Goal: Task Accomplishment & Management: Manage account settings

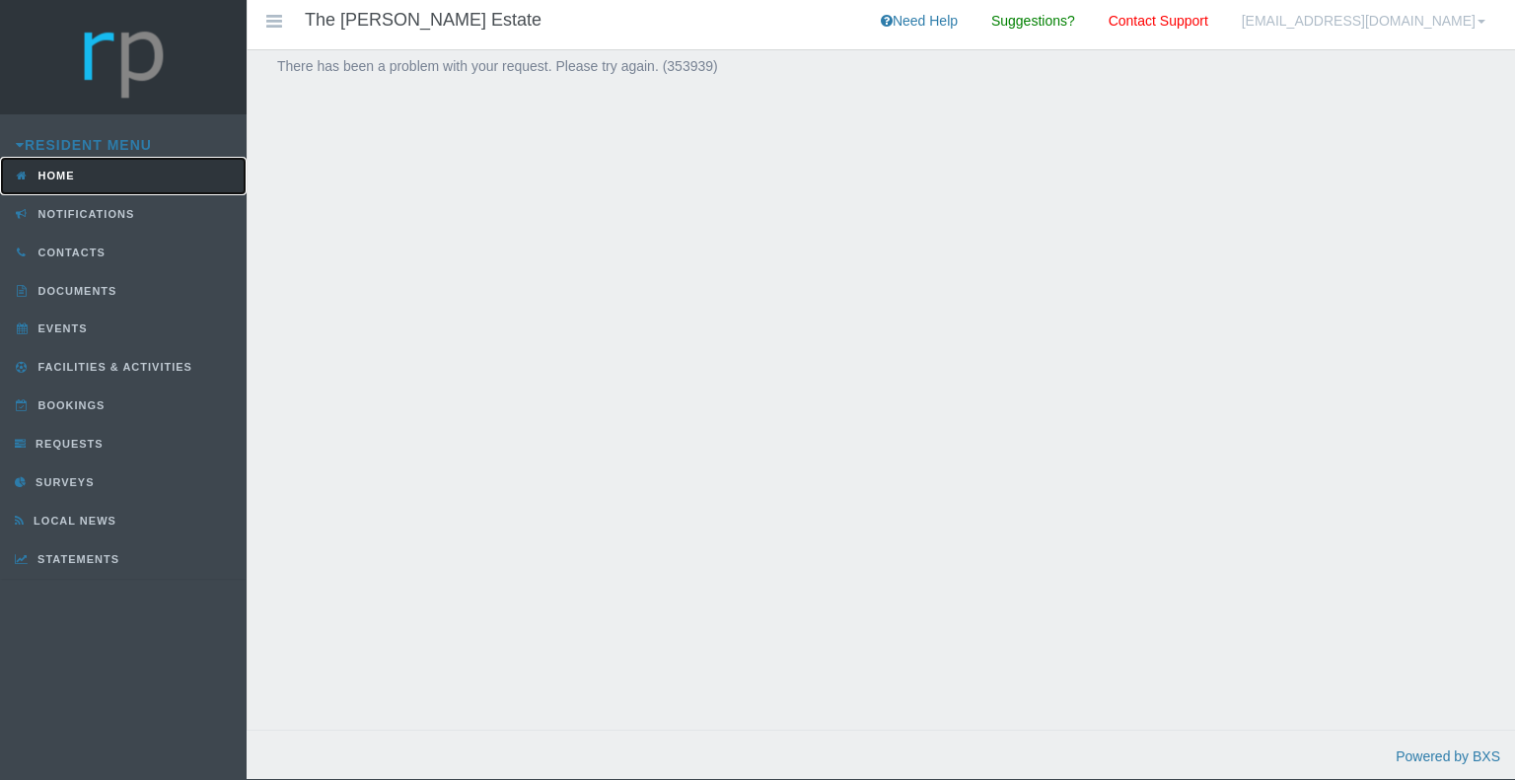
click at [58, 178] on span "Home" at bounding box center [54, 176] width 41 height 12
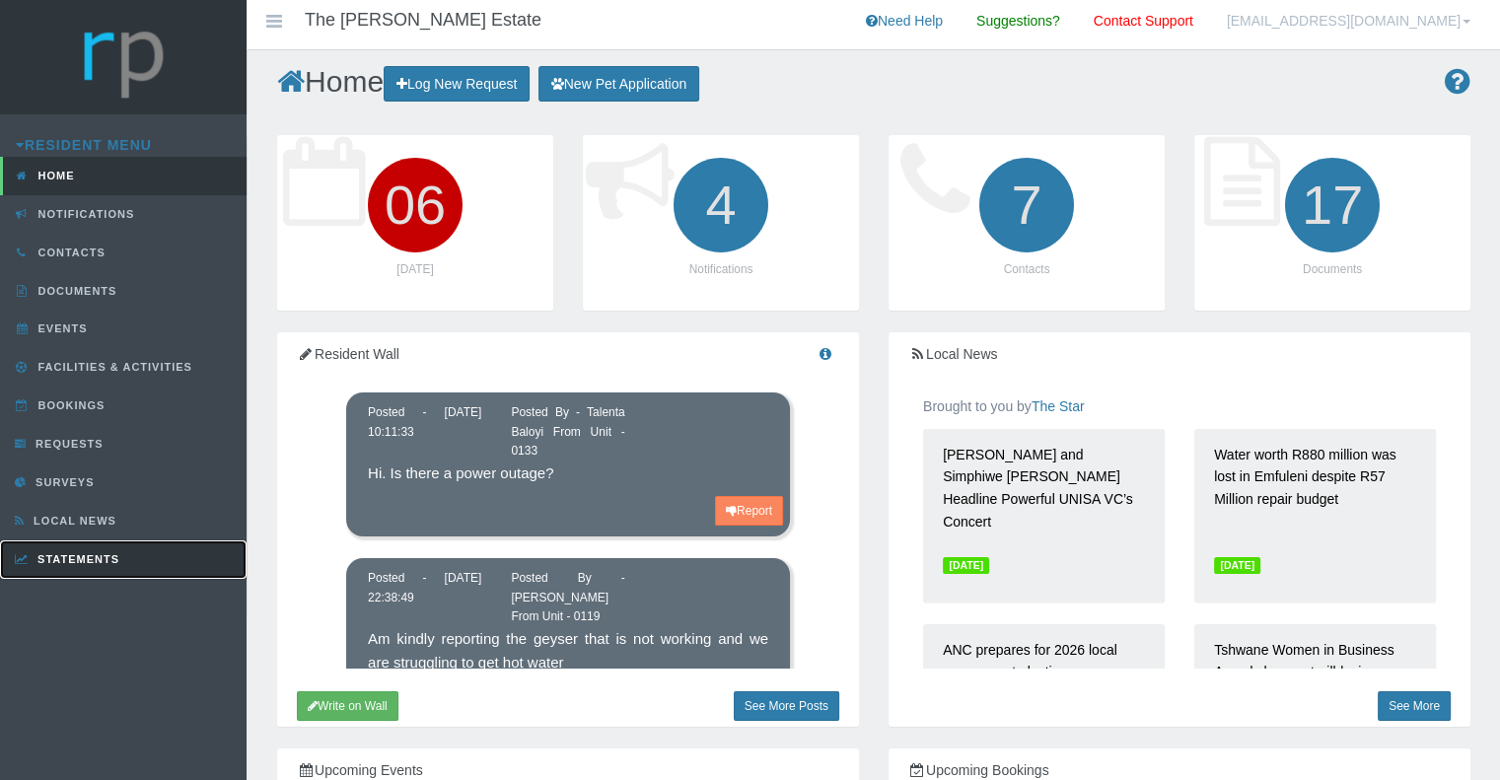
click at [102, 561] on span "Statements" at bounding box center [76, 559] width 87 height 12
click at [1471, 19] on link "[EMAIL_ADDRESS][DOMAIN_NAME]" at bounding box center [1348, 24] width 273 height 49
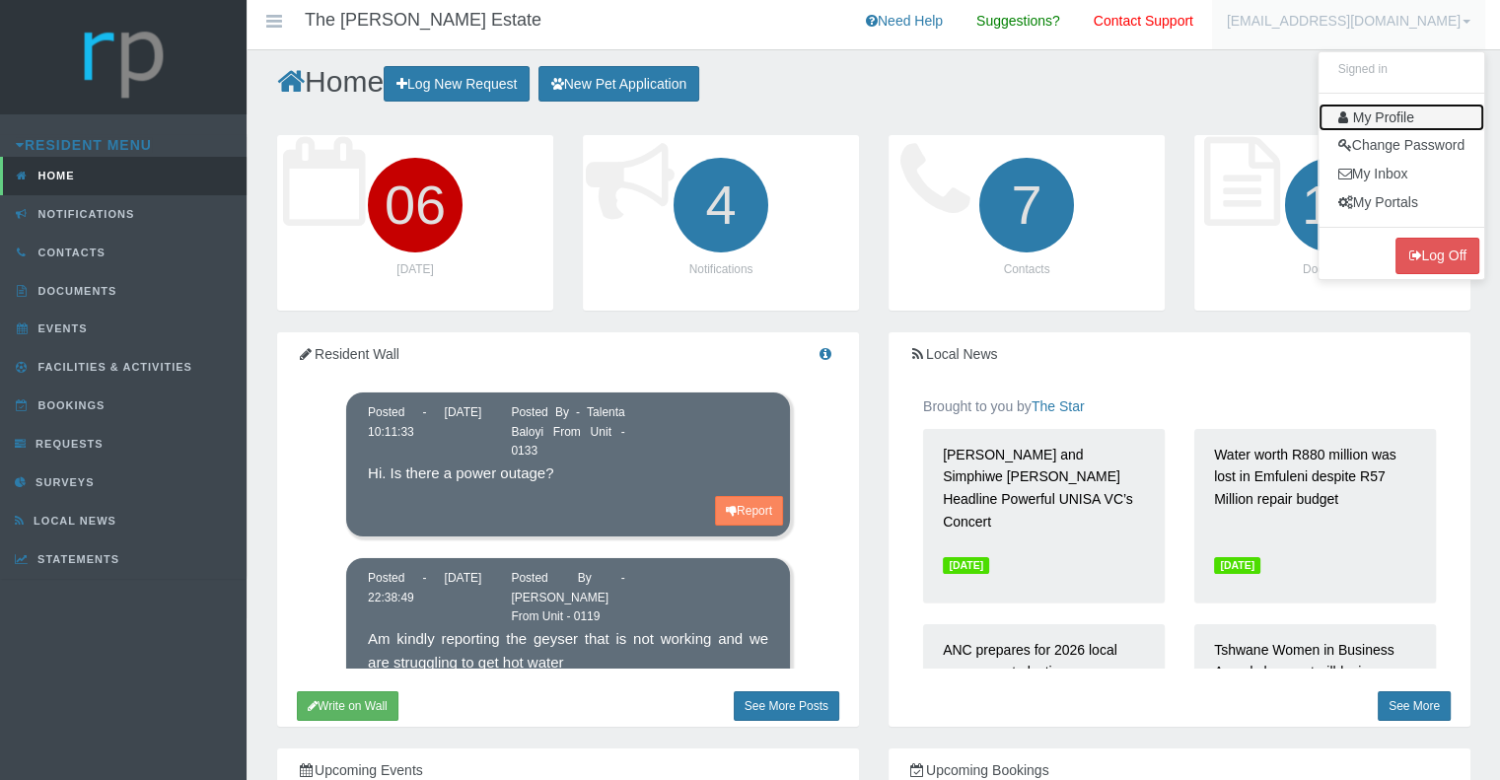
click at [1394, 117] on link "My Profile" at bounding box center [1401, 118] width 166 height 29
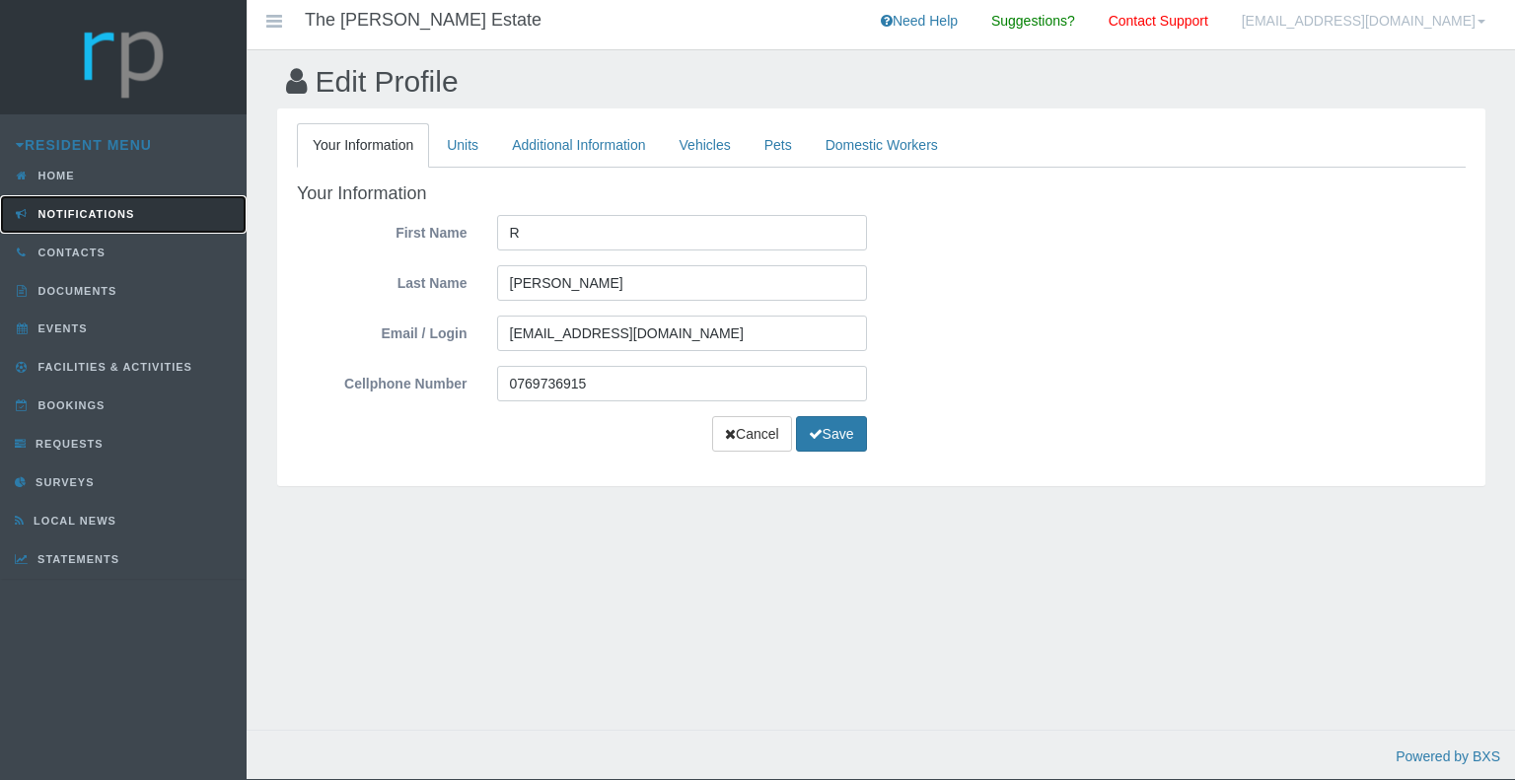
click at [87, 208] on span "Notifications" at bounding box center [85, 214] width 102 height 12
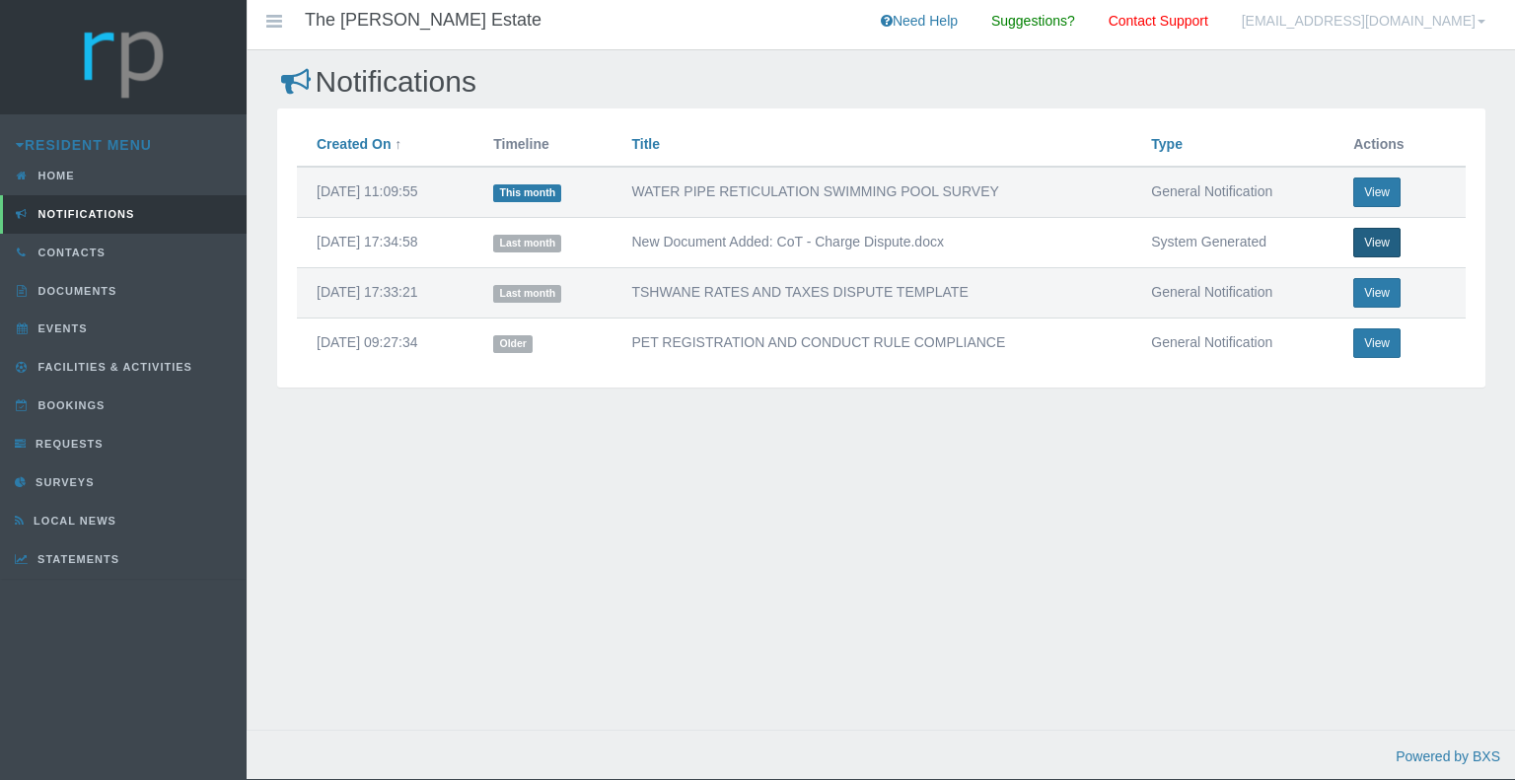
click at [1389, 238] on button "View" at bounding box center [1376, 243] width 47 height 30
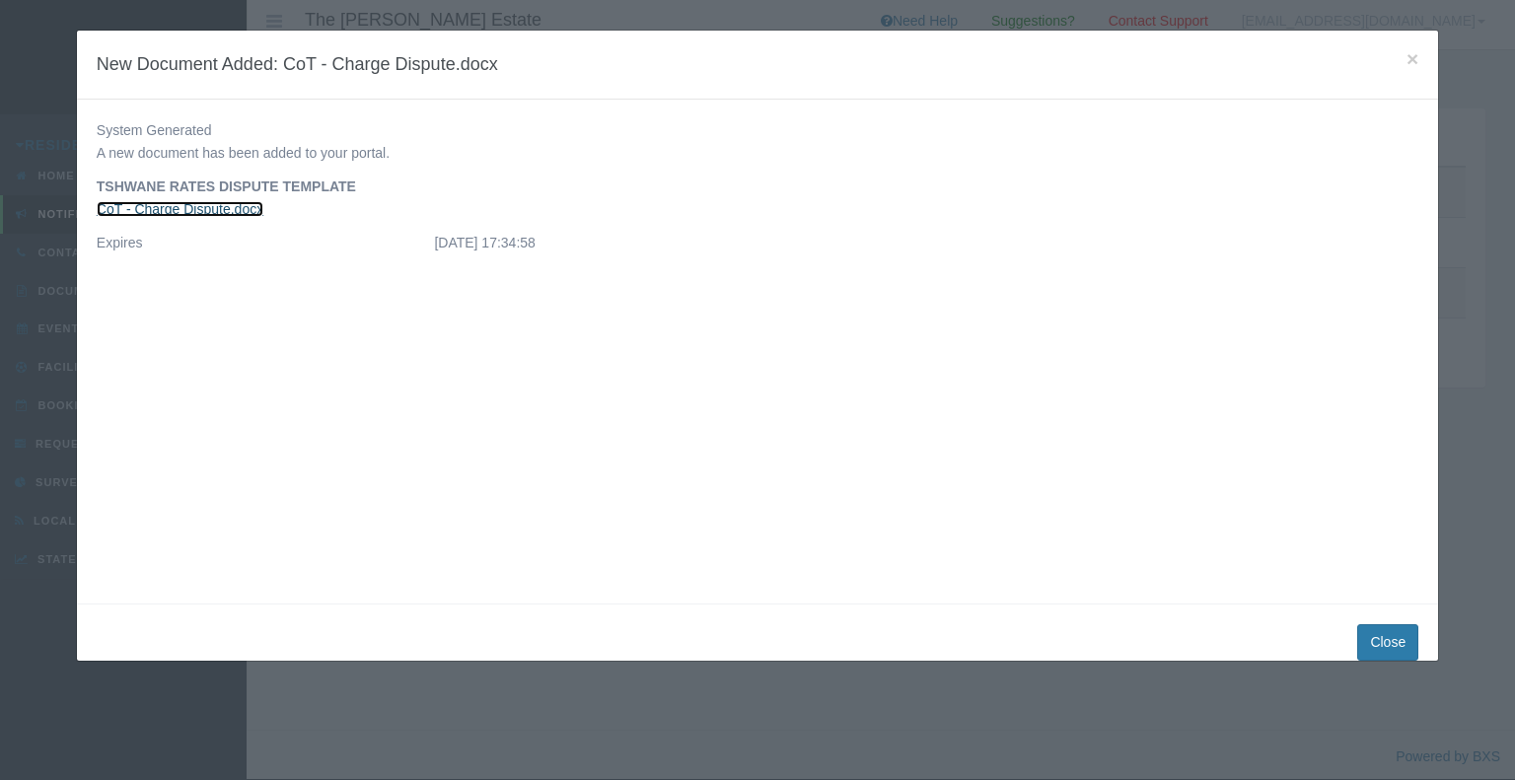
click at [174, 205] on link "CoT - Charge Dispute.docx" at bounding box center [180, 209] width 167 height 16
click at [1386, 636] on button "Close" at bounding box center [1387, 642] width 61 height 36
